Goal: Transaction & Acquisition: Purchase product/service

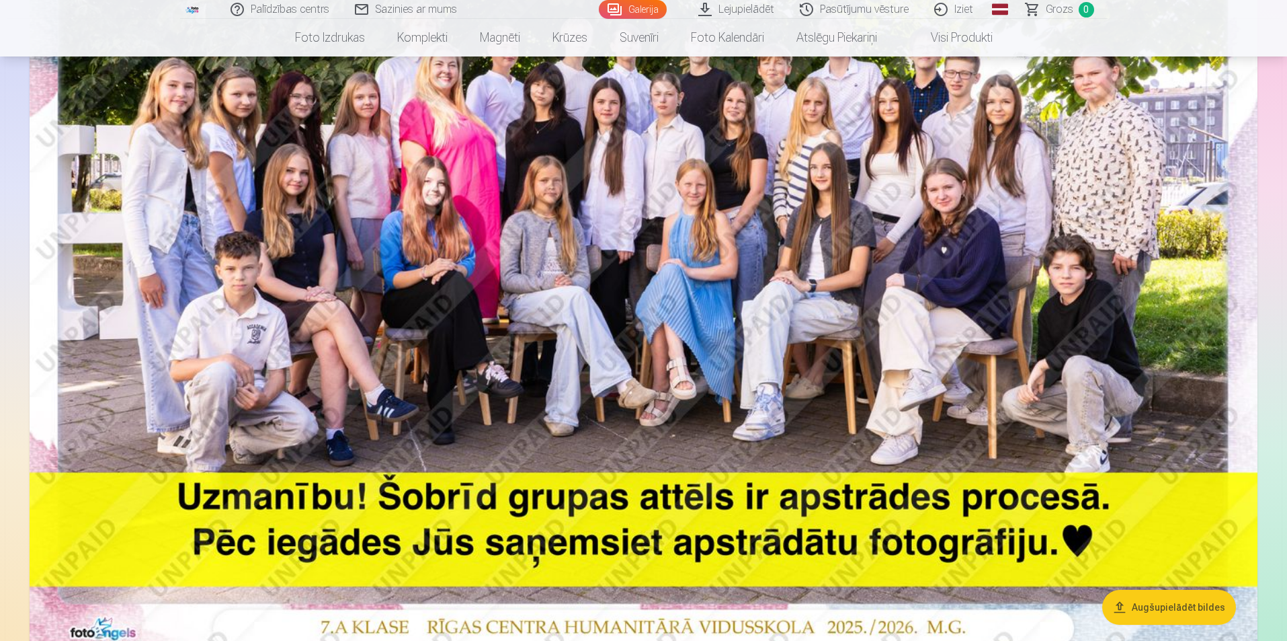
scroll to position [336, 0]
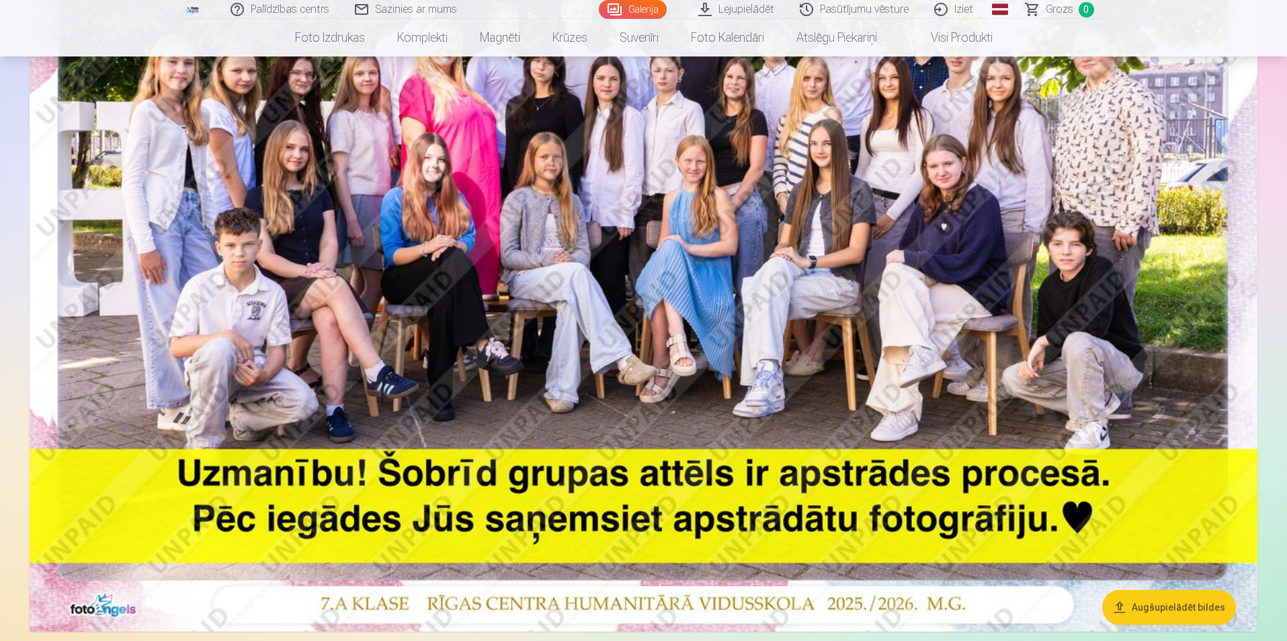
click at [751, 171] on img at bounding box center [644, 221] width 1228 height 819
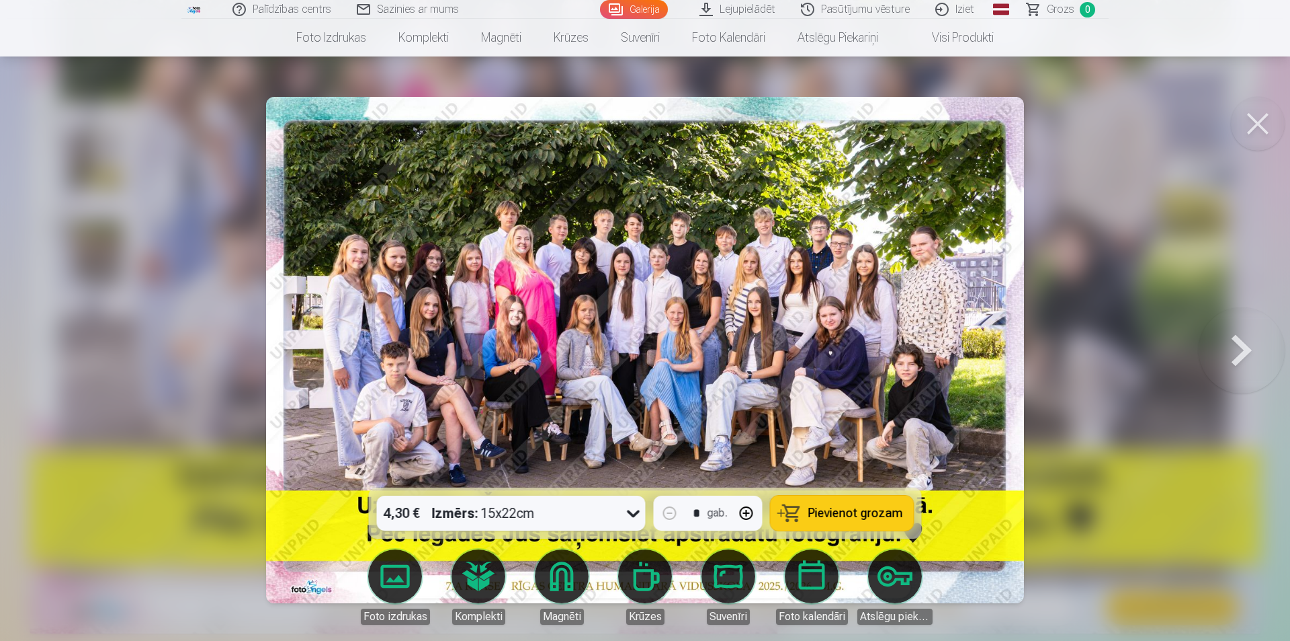
click at [1237, 345] on button at bounding box center [1242, 350] width 86 height 248
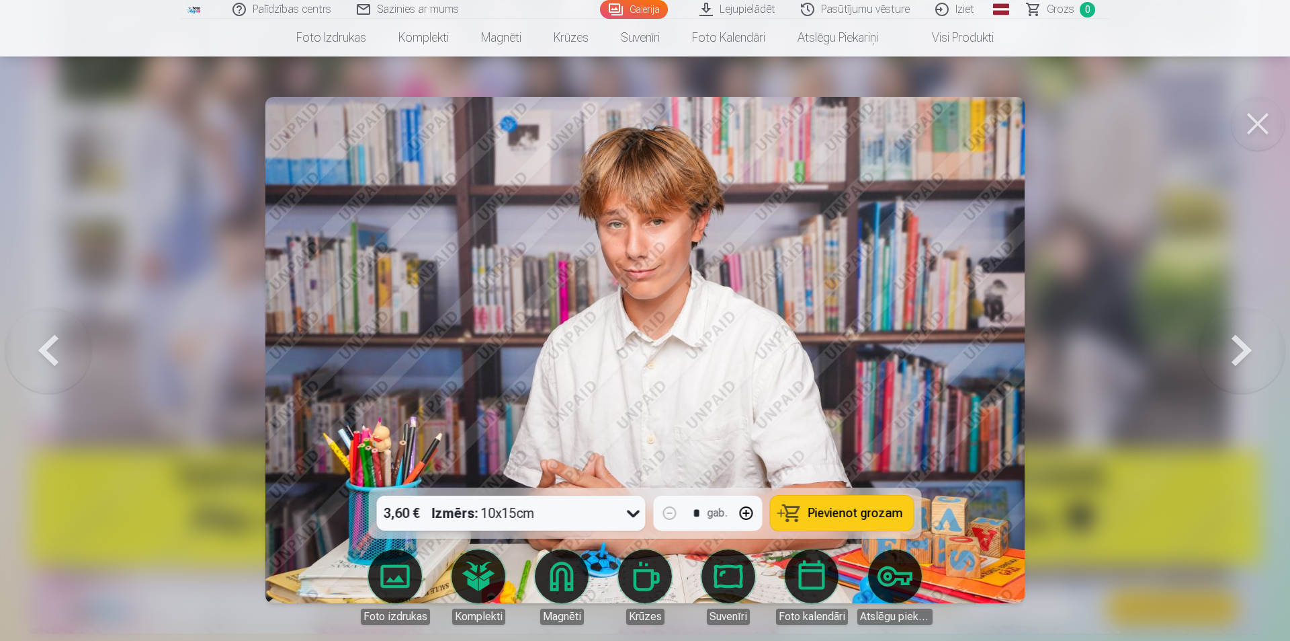
click at [1237, 345] on button at bounding box center [1242, 350] width 86 height 248
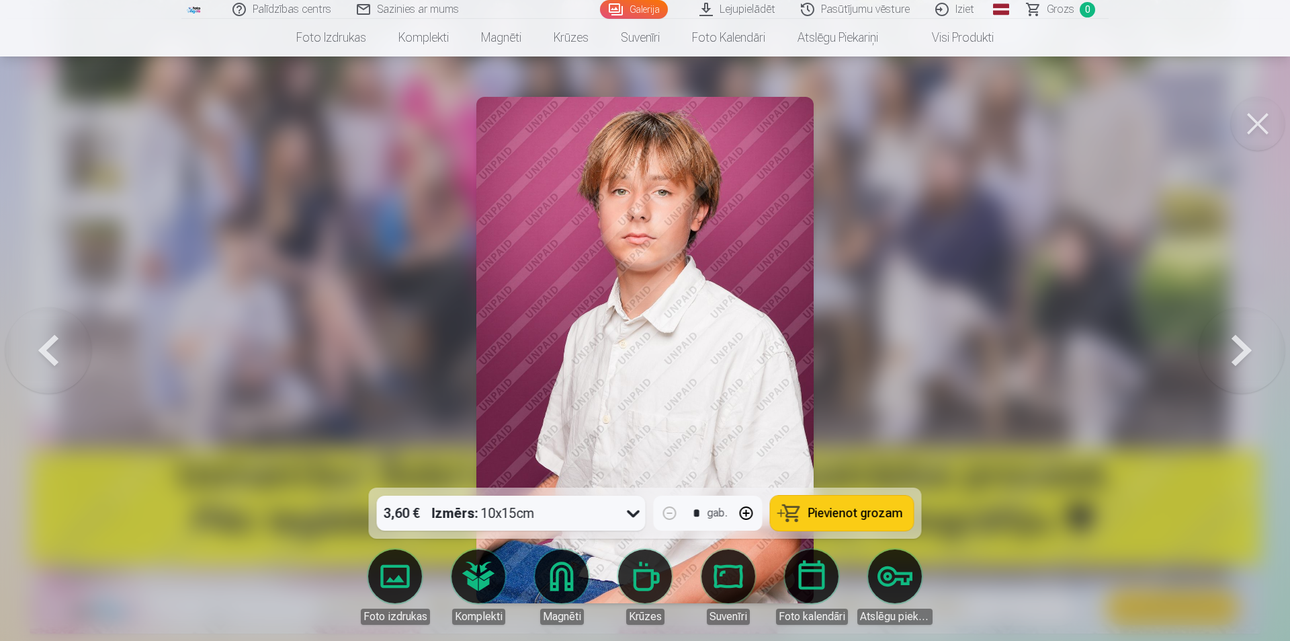
click at [1236, 344] on button at bounding box center [1242, 350] width 86 height 248
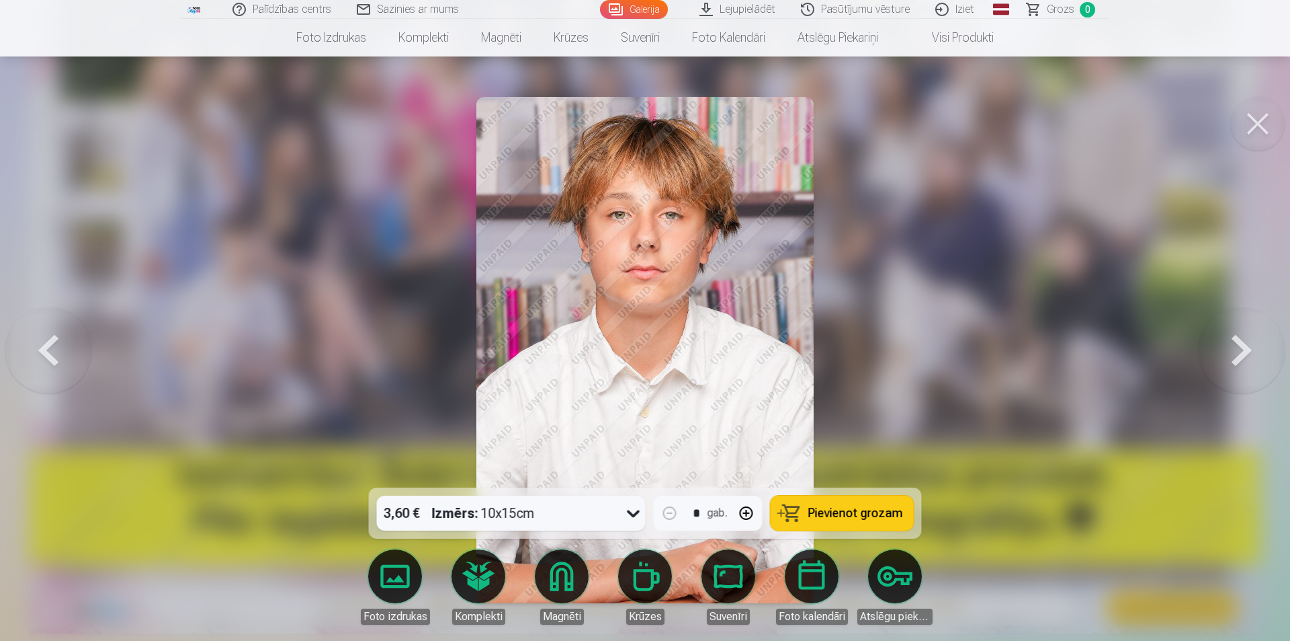
click at [1236, 344] on button at bounding box center [1242, 350] width 86 height 248
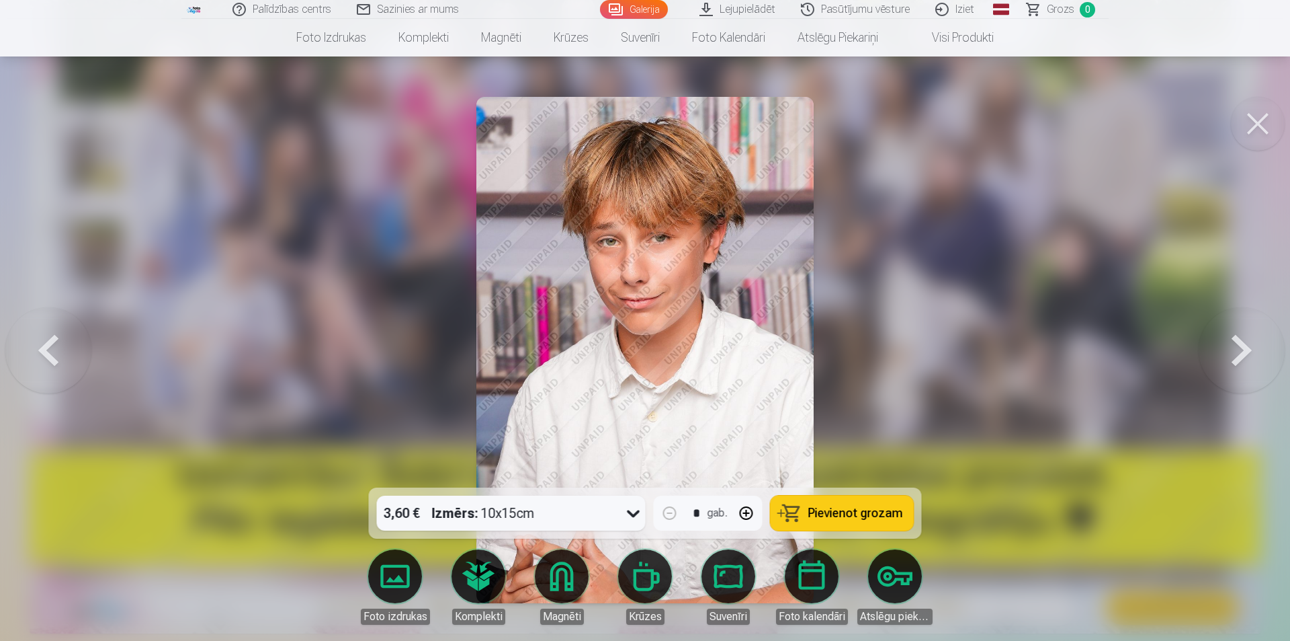
click at [1235, 344] on button at bounding box center [1242, 350] width 86 height 248
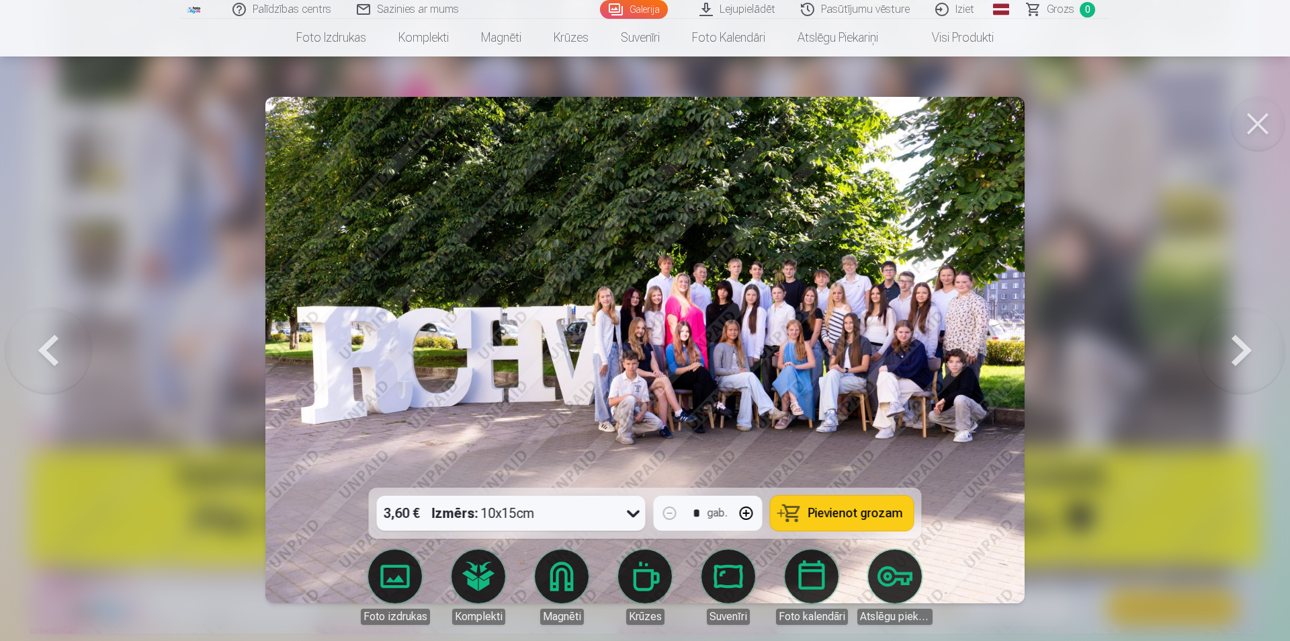
click at [1239, 352] on button at bounding box center [1242, 350] width 86 height 248
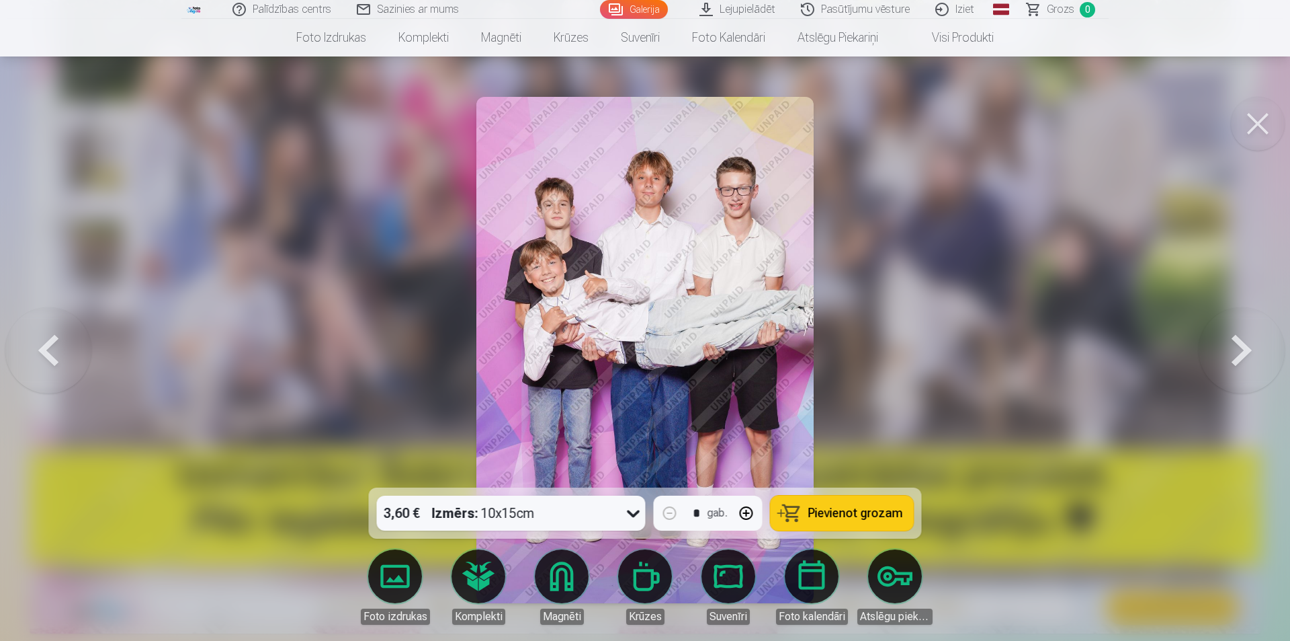
click at [1236, 354] on button at bounding box center [1242, 350] width 86 height 248
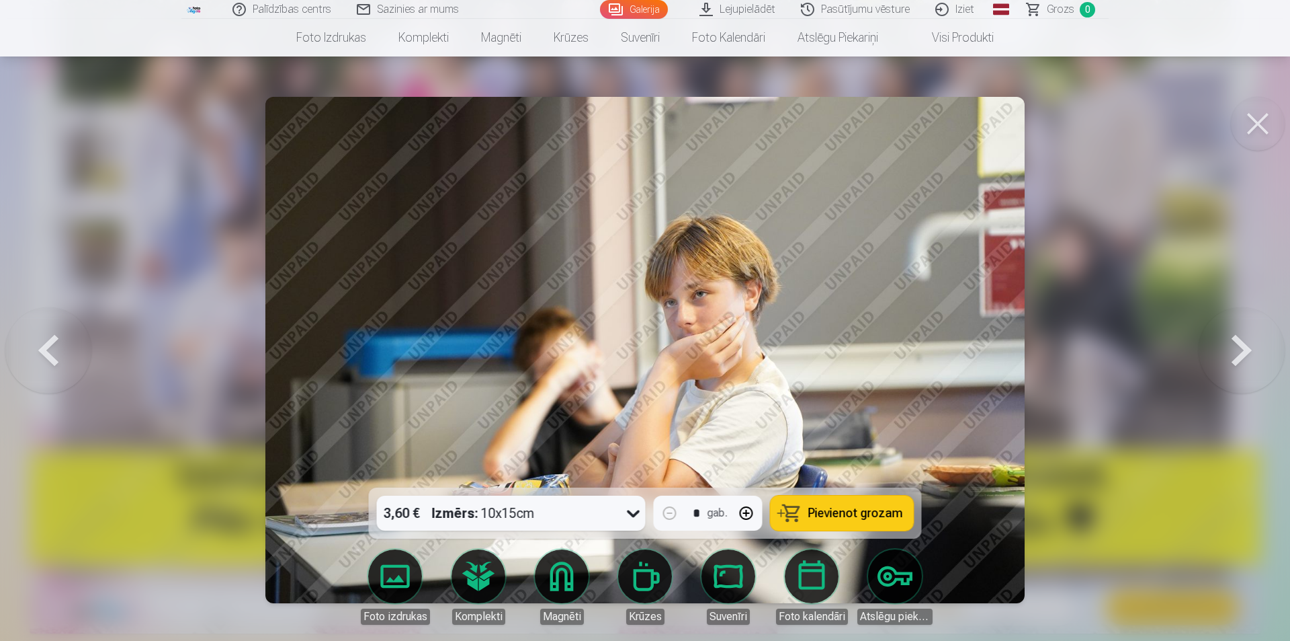
click at [1234, 354] on button at bounding box center [1242, 350] width 86 height 248
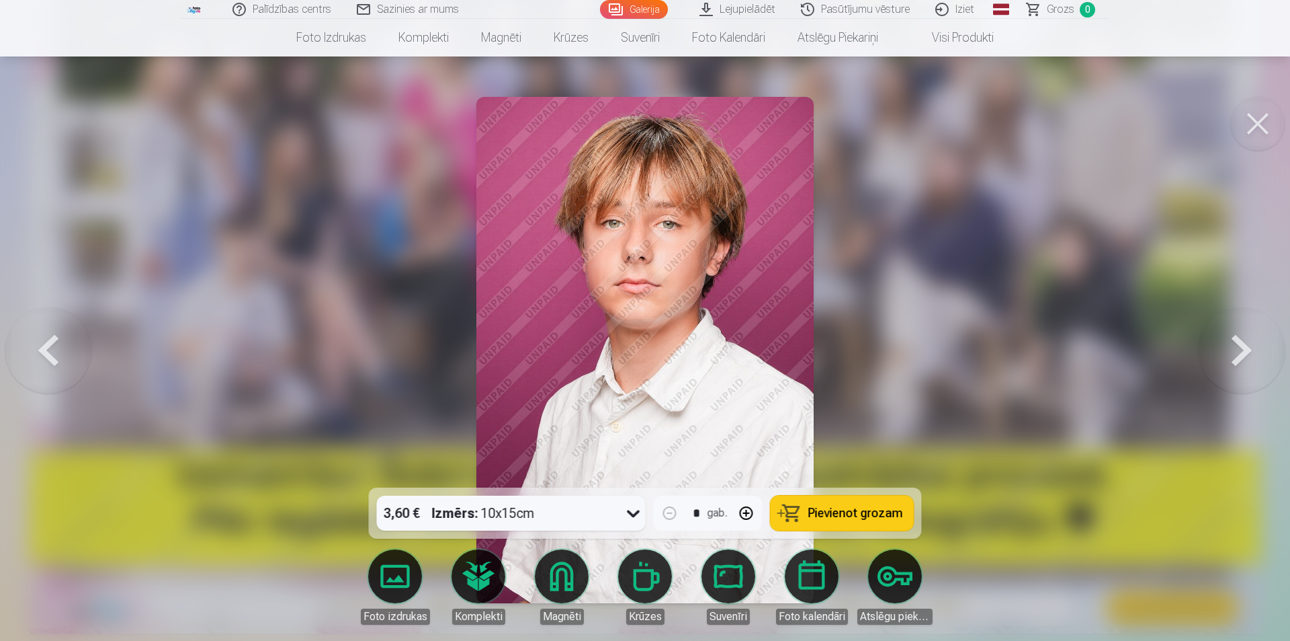
click at [1233, 358] on button at bounding box center [1242, 350] width 86 height 248
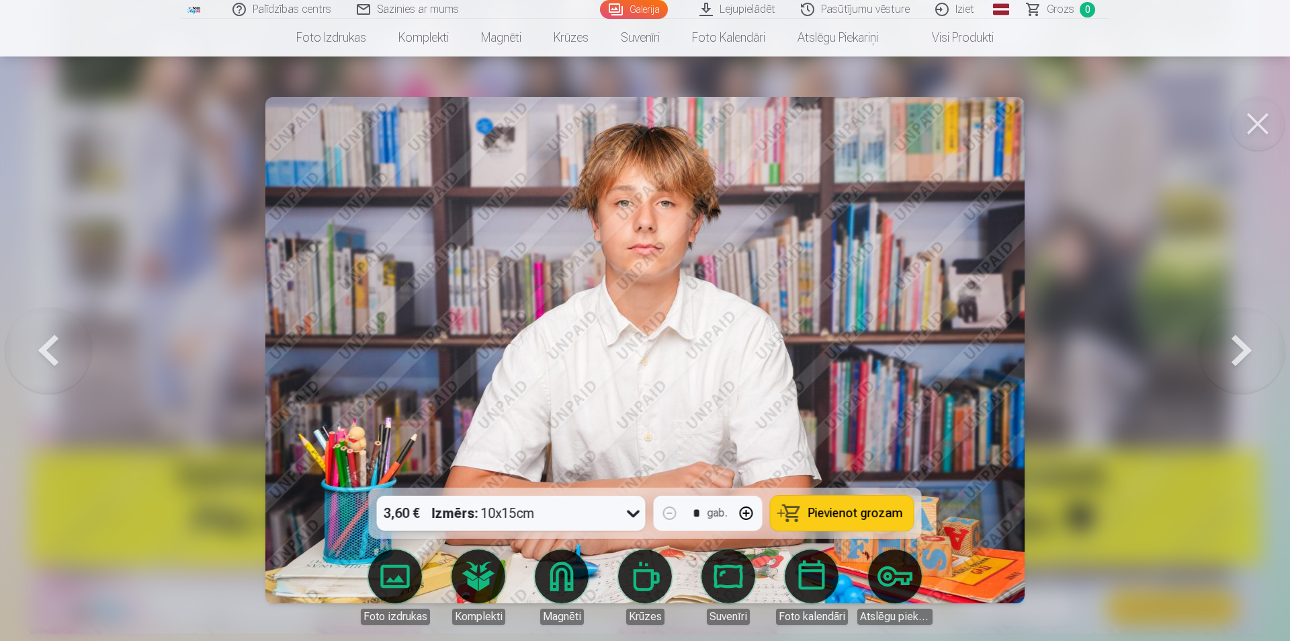
click at [1230, 359] on button at bounding box center [1242, 350] width 86 height 248
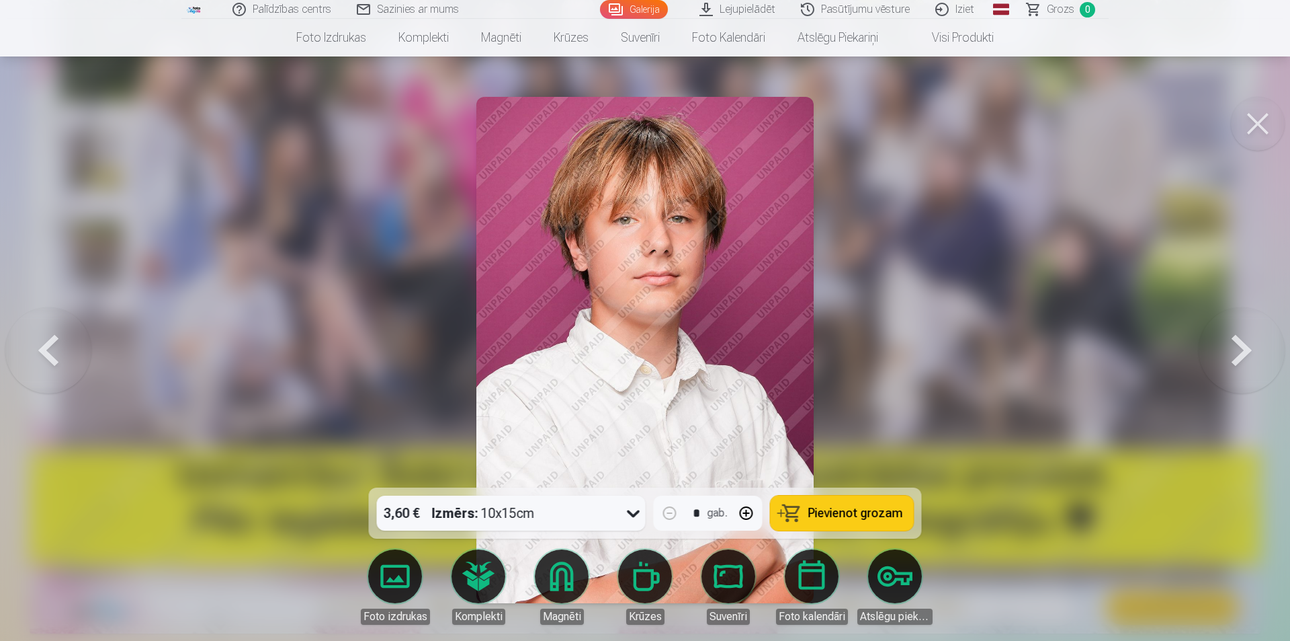
click at [1230, 360] on button at bounding box center [1242, 350] width 86 height 248
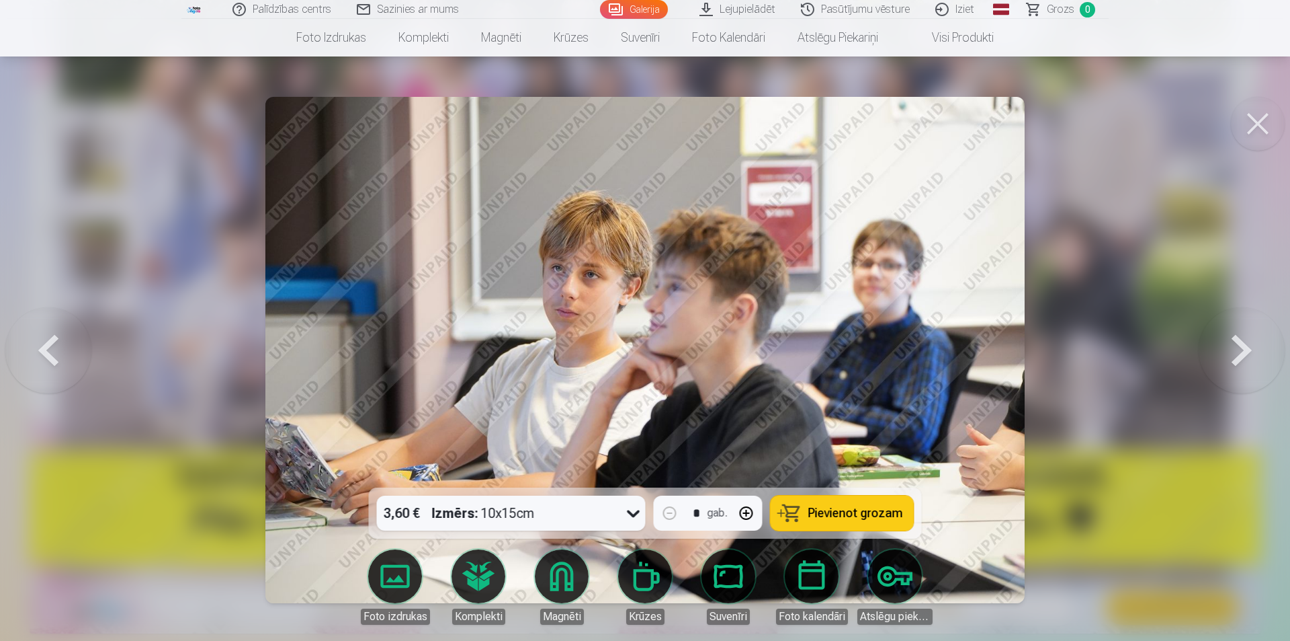
click at [1231, 351] on button at bounding box center [1242, 350] width 86 height 248
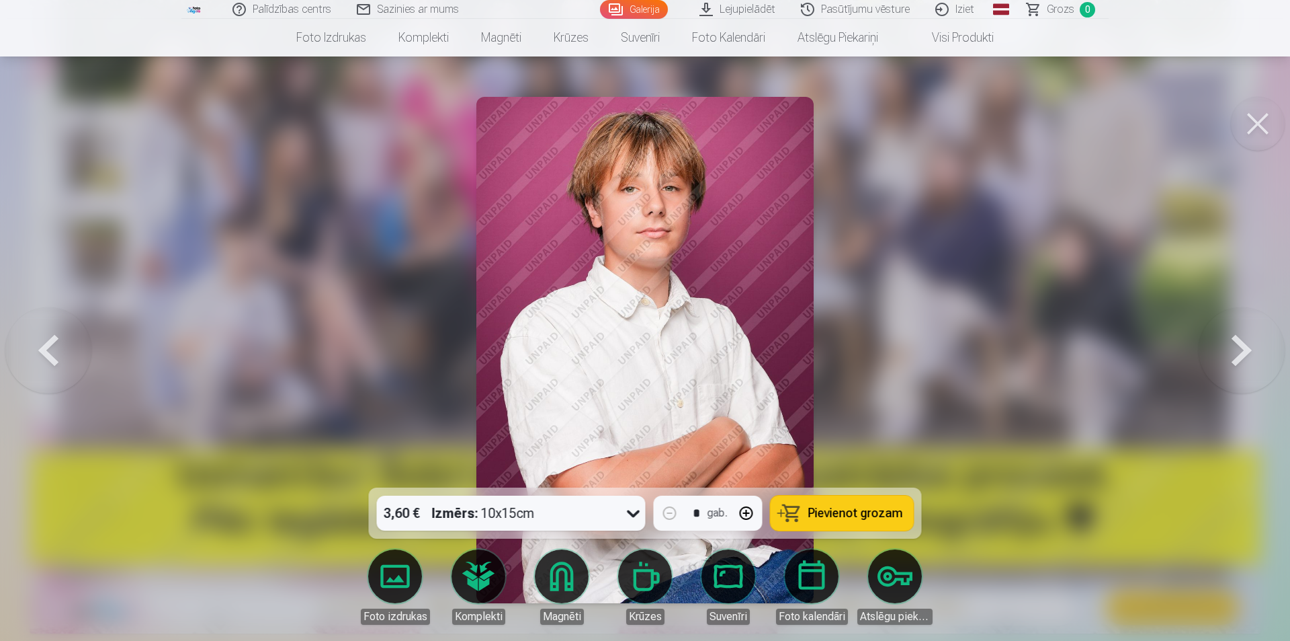
click at [1231, 351] on button at bounding box center [1242, 350] width 86 height 248
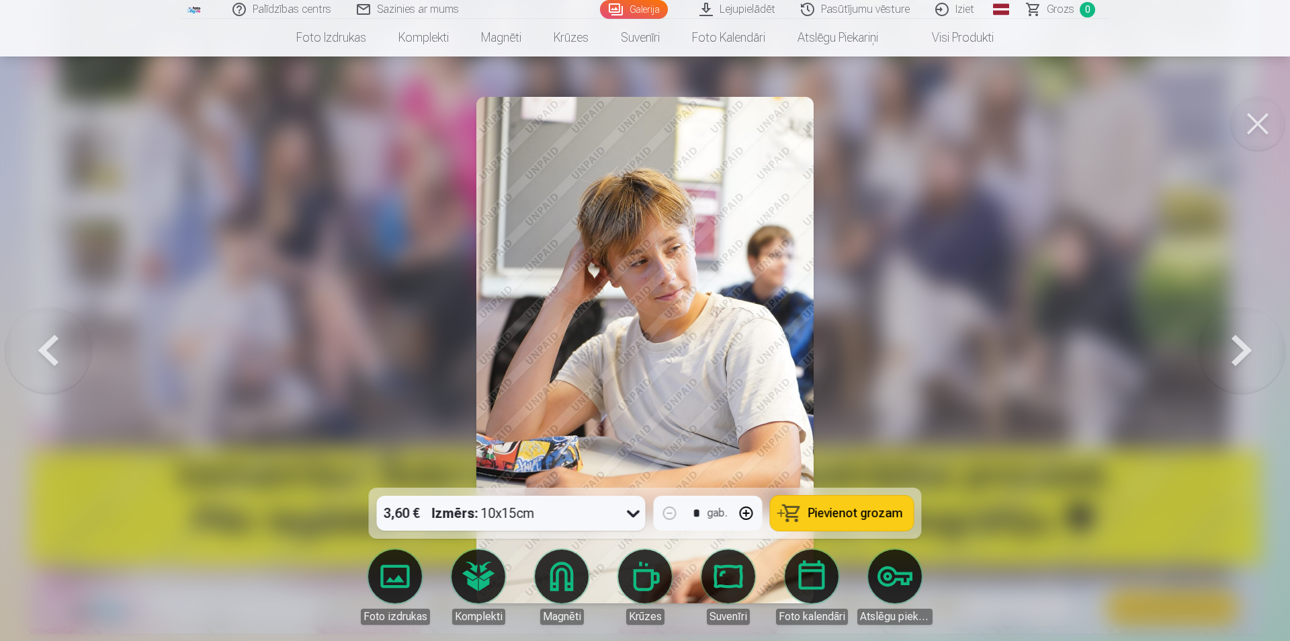
click at [1231, 351] on button at bounding box center [1242, 350] width 86 height 248
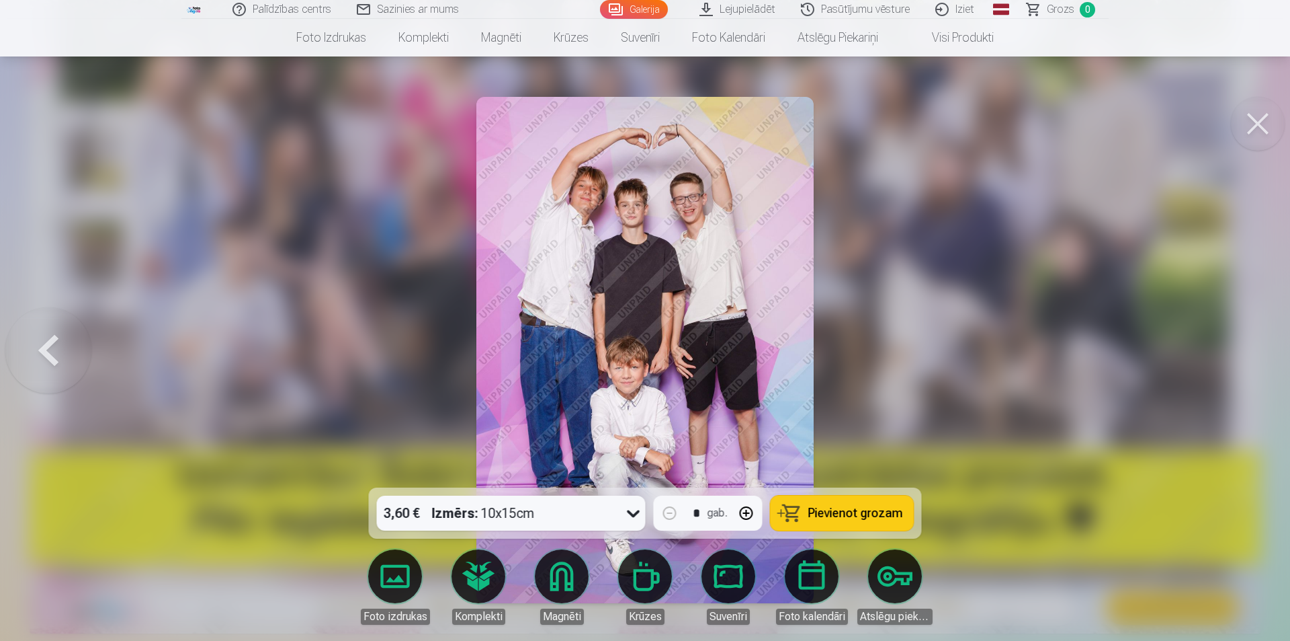
click at [1225, 352] on div at bounding box center [645, 320] width 1290 height 641
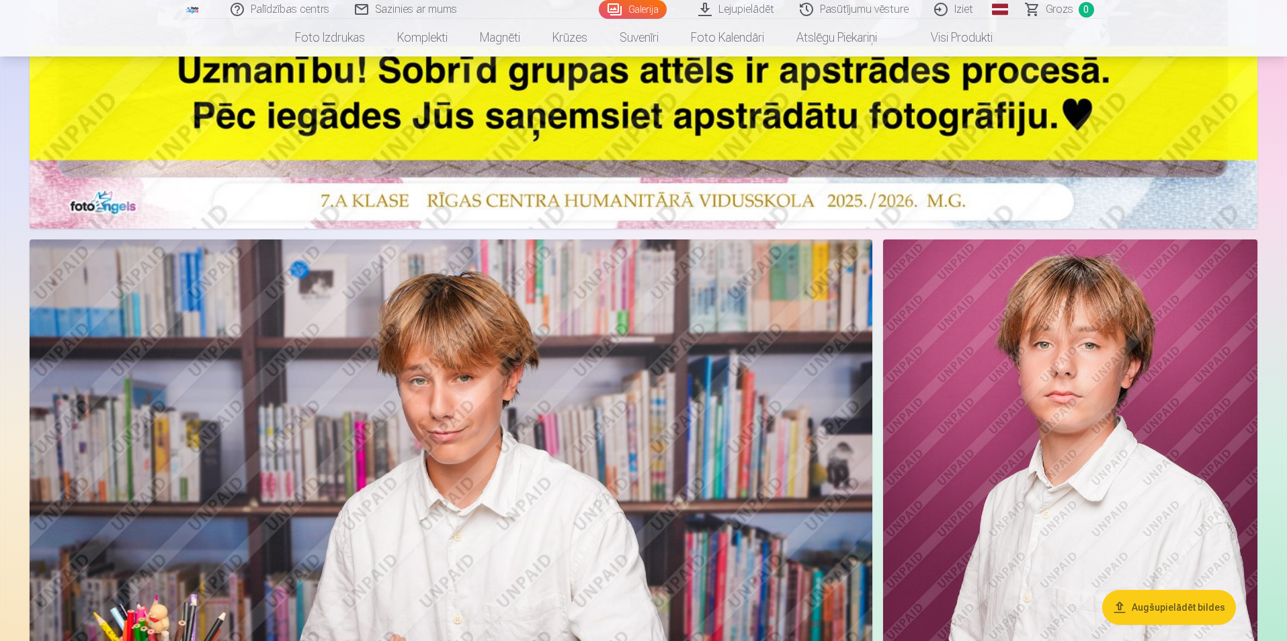
scroll to position [739, 0]
click at [1201, 25] on nav "Foto izdrukas Augstas kvalitātes fotoattēlu izdrukas 210 gsm papīrs, piesātināt…" at bounding box center [643, 38] width 1287 height 38
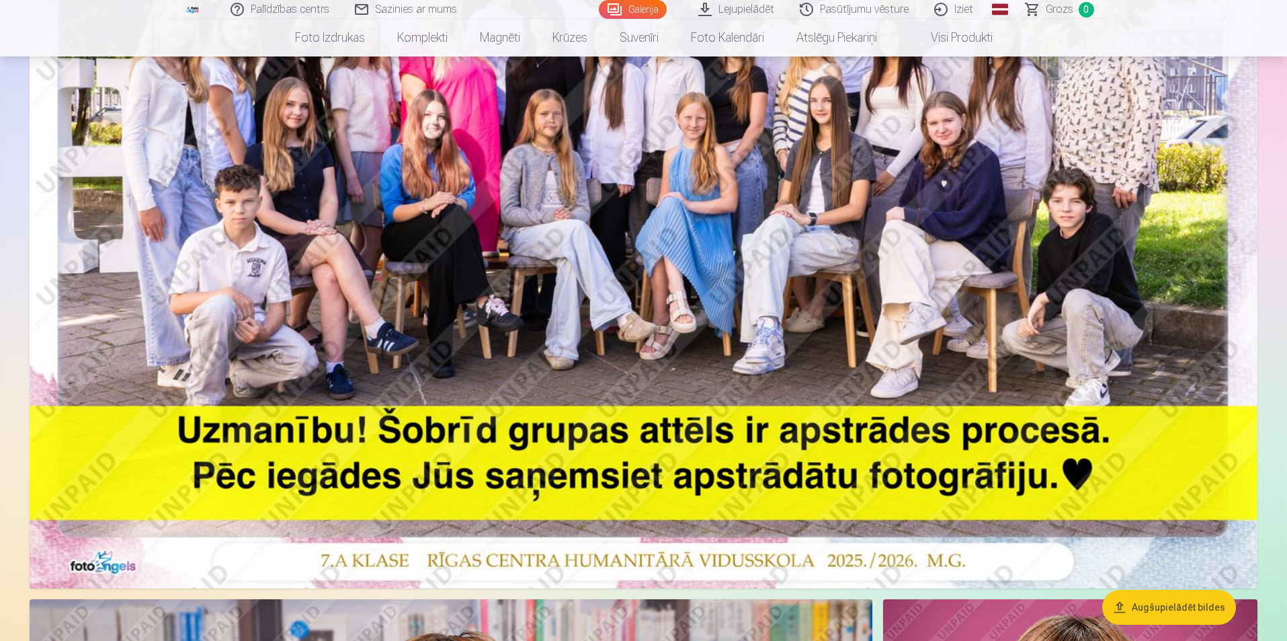
scroll to position [202, 0]
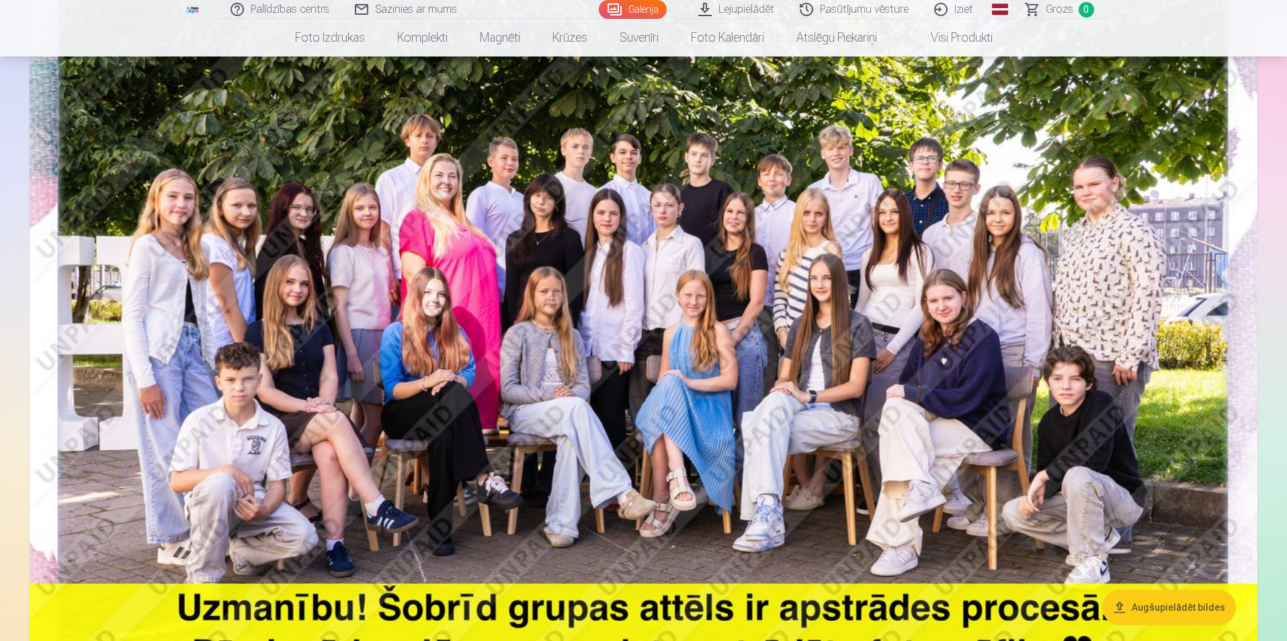
click at [747, 358] on img at bounding box center [644, 355] width 1228 height 819
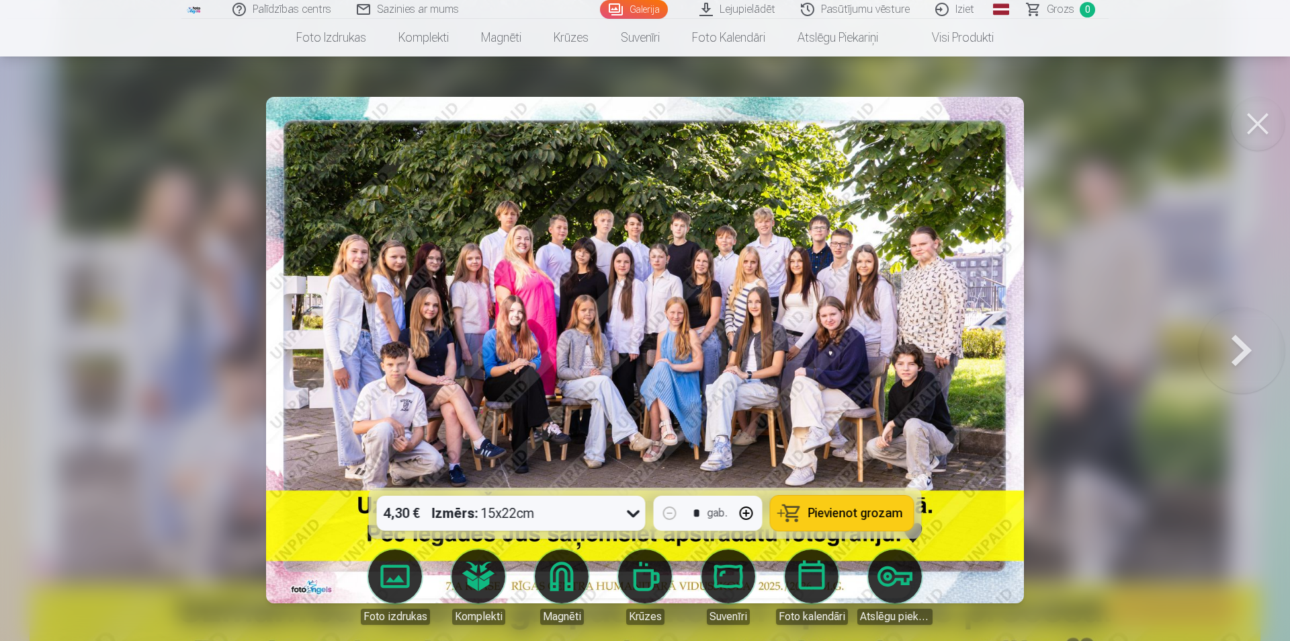
click at [857, 507] on span "Pievienot grozam" at bounding box center [856, 513] width 95 height 12
click at [1254, 132] on button at bounding box center [1258, 124] width 54 height 54
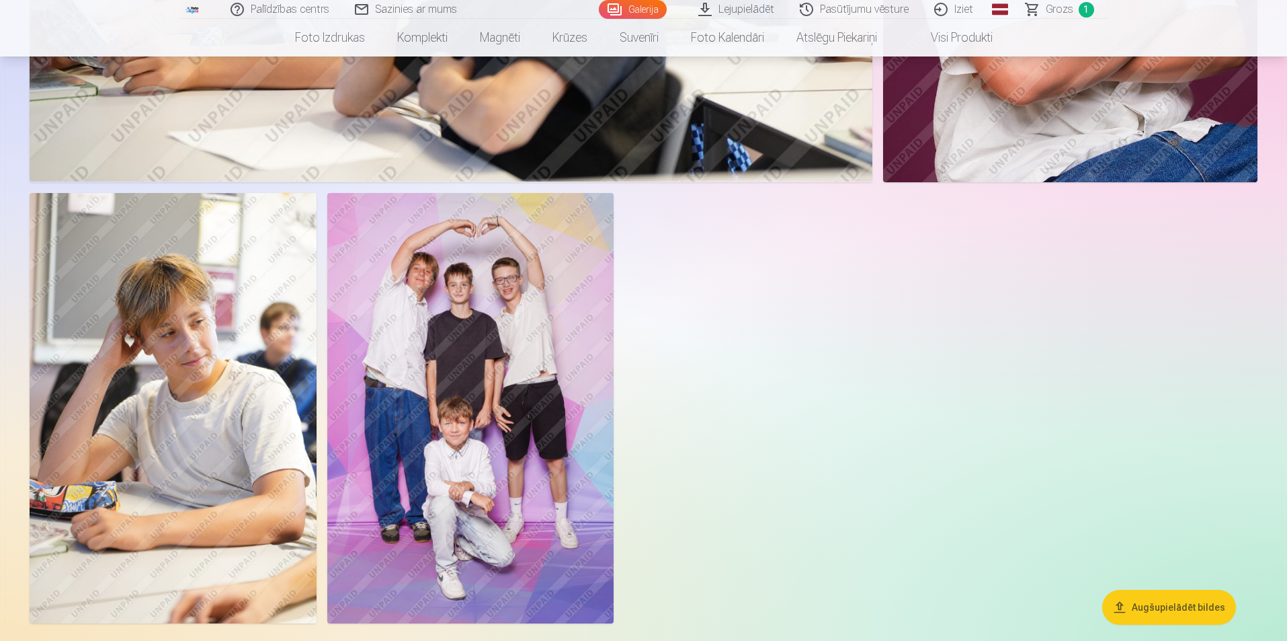
scroll to position [4638, 0]
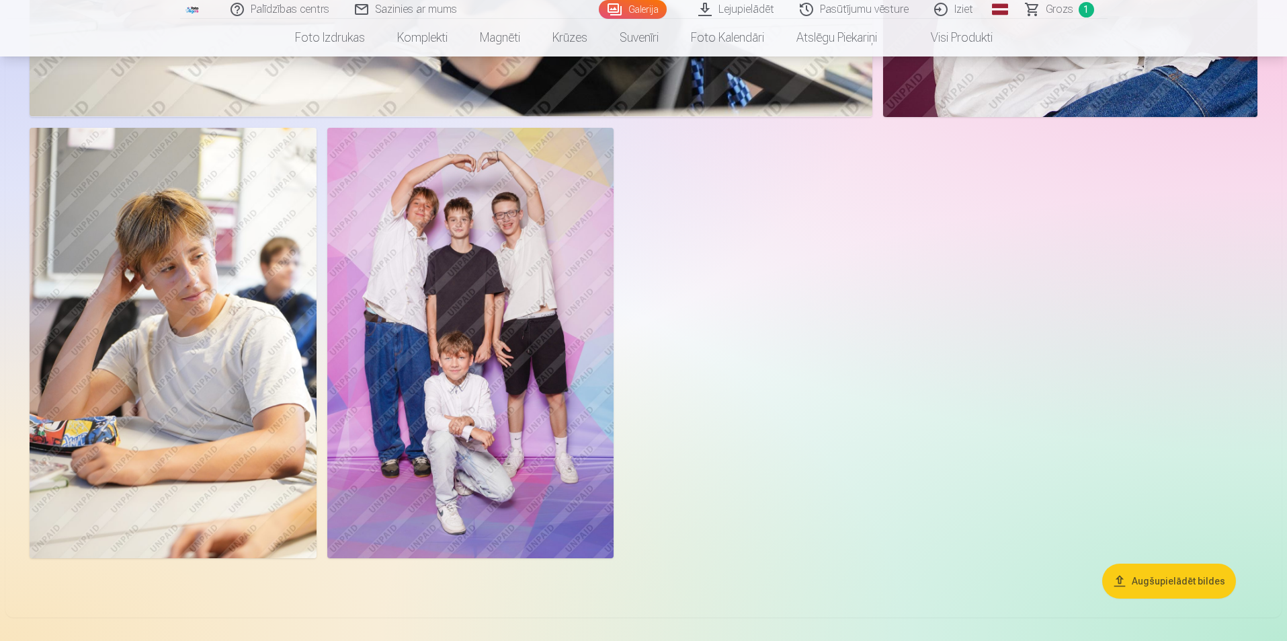
click at [207, 294] on img at bounding box center [173, 343] width 287 height 430
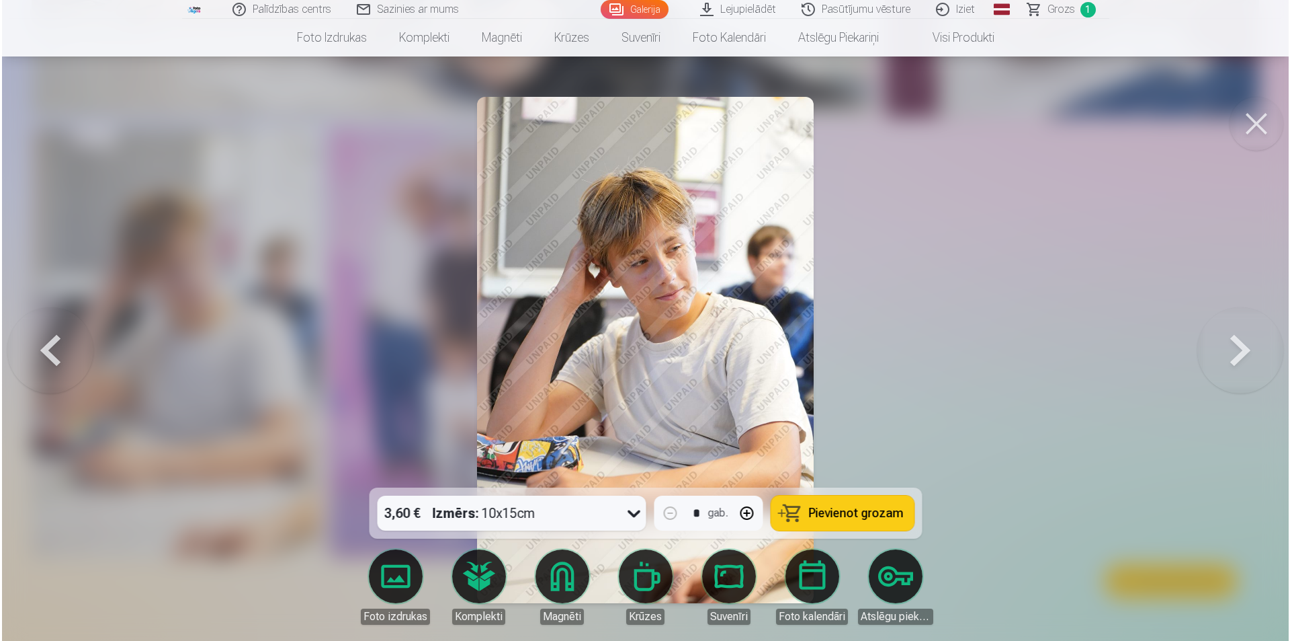
scroll to position [4648, 0]
click at [855, 509] on span "Pievienot grozam" at bounding box center [856, 513] width 95 height 12
click at [1252, 115] on button at bounding box center [1258, 124] width 54 height 54
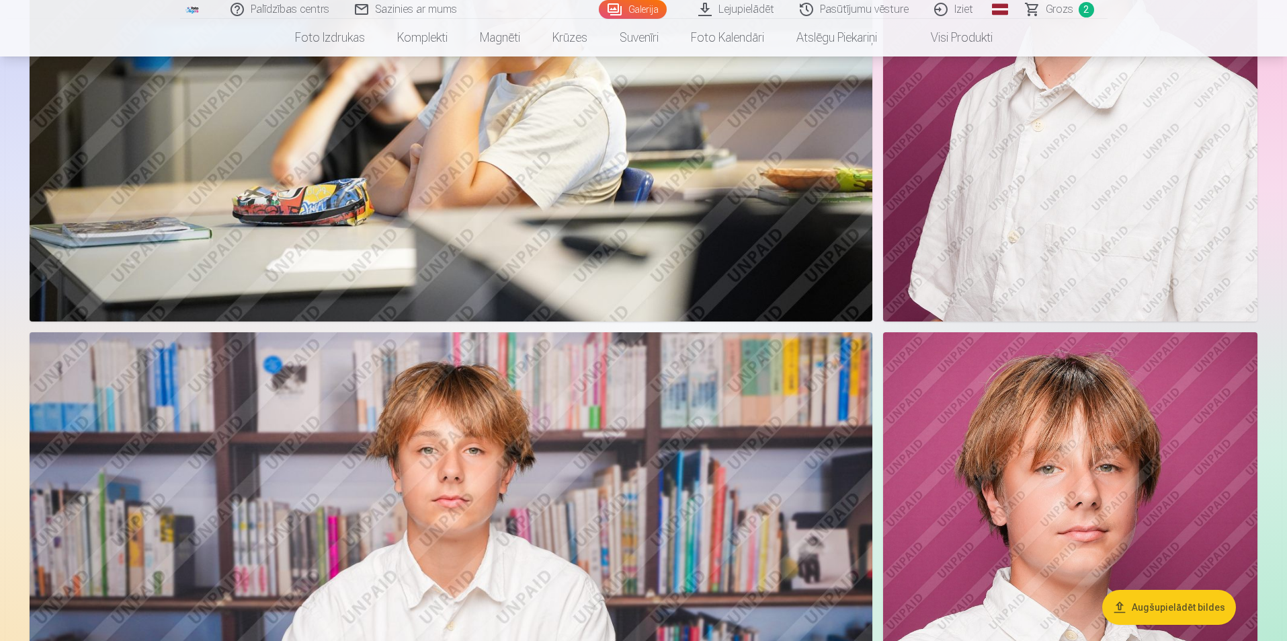
scroll to position [3428, 0]
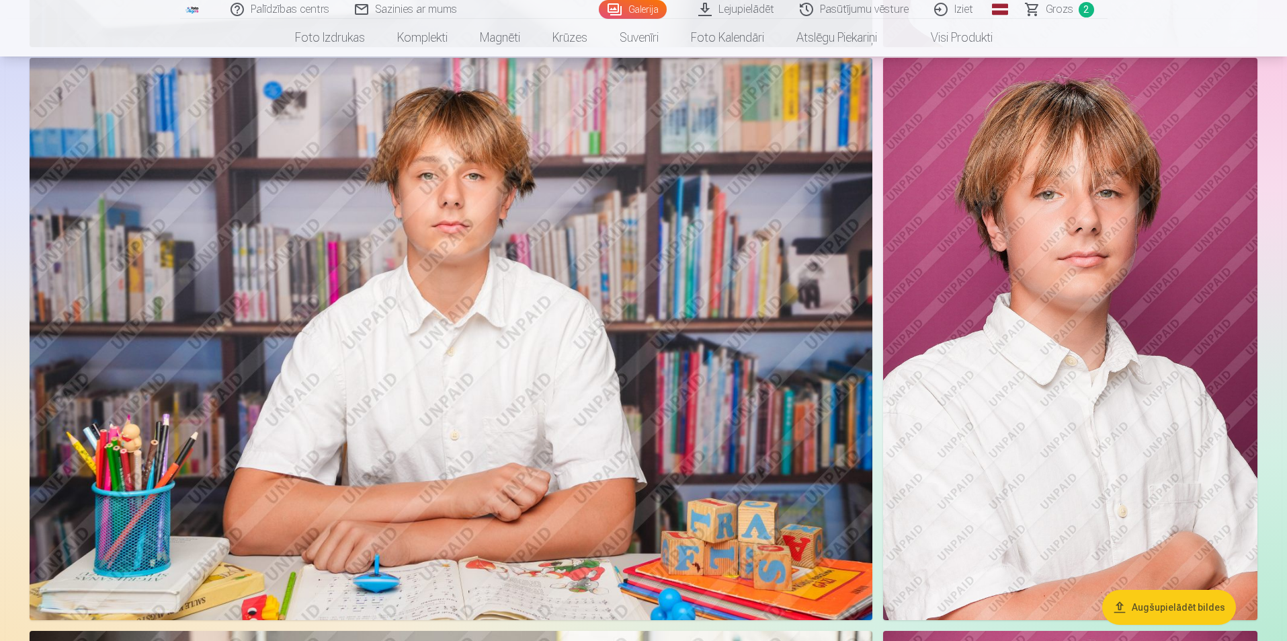
click at [1060, 321] on img at bounding box center [1070, 339] width 374 height 562
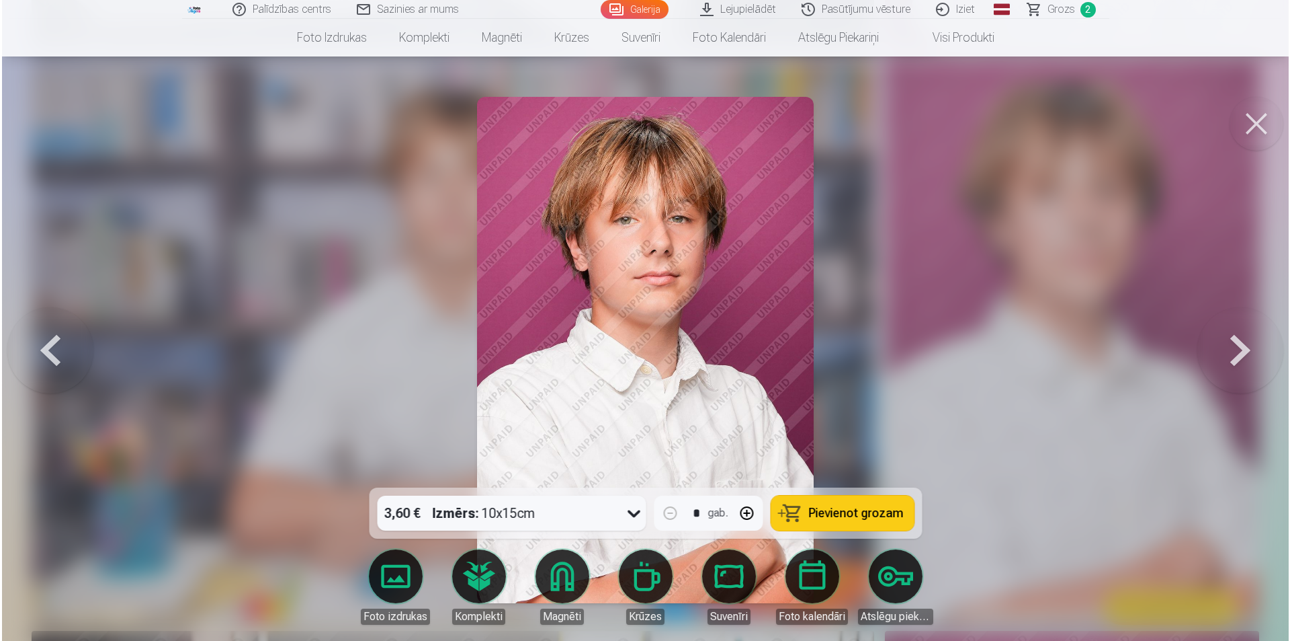
scroll to position [3570, 0]
